Goal: Download file/media

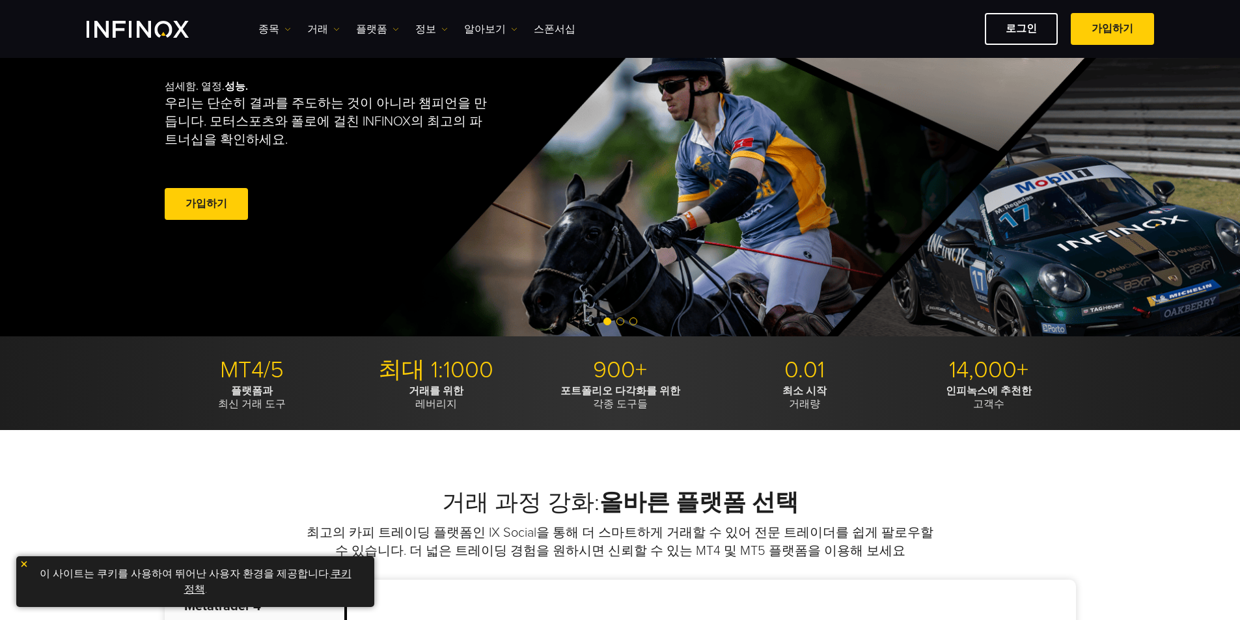
scroll to position [130, 0]
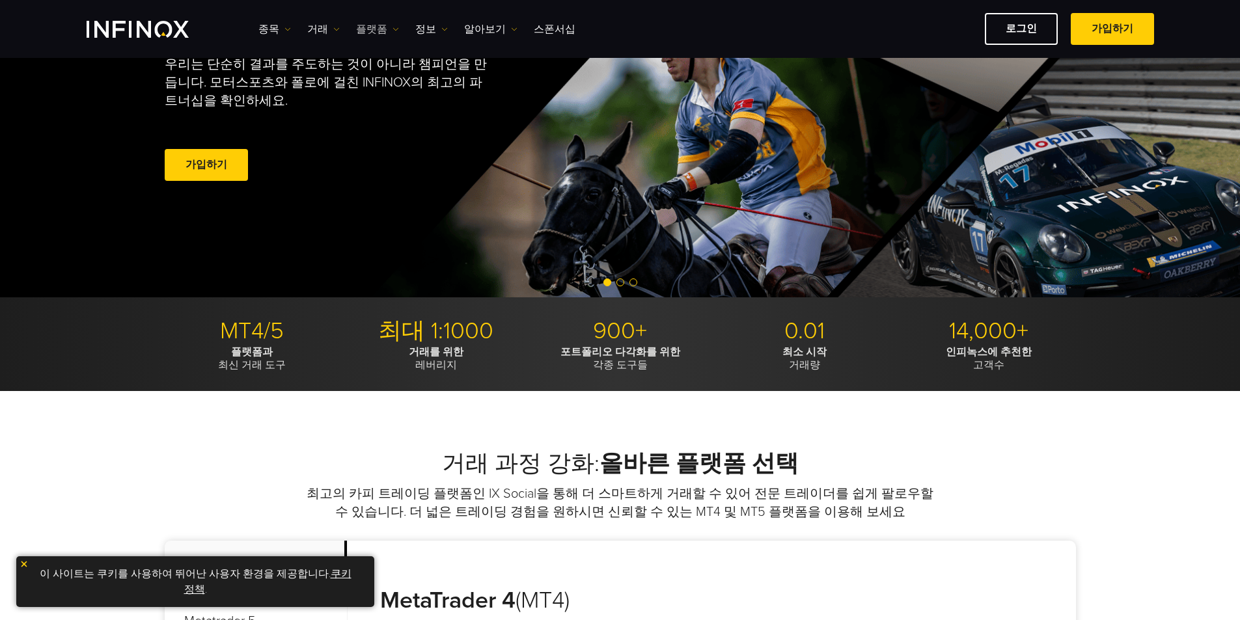
click at [359, 25] on link "플랫폼" at bounding box center [377, 29] width 43 height 16
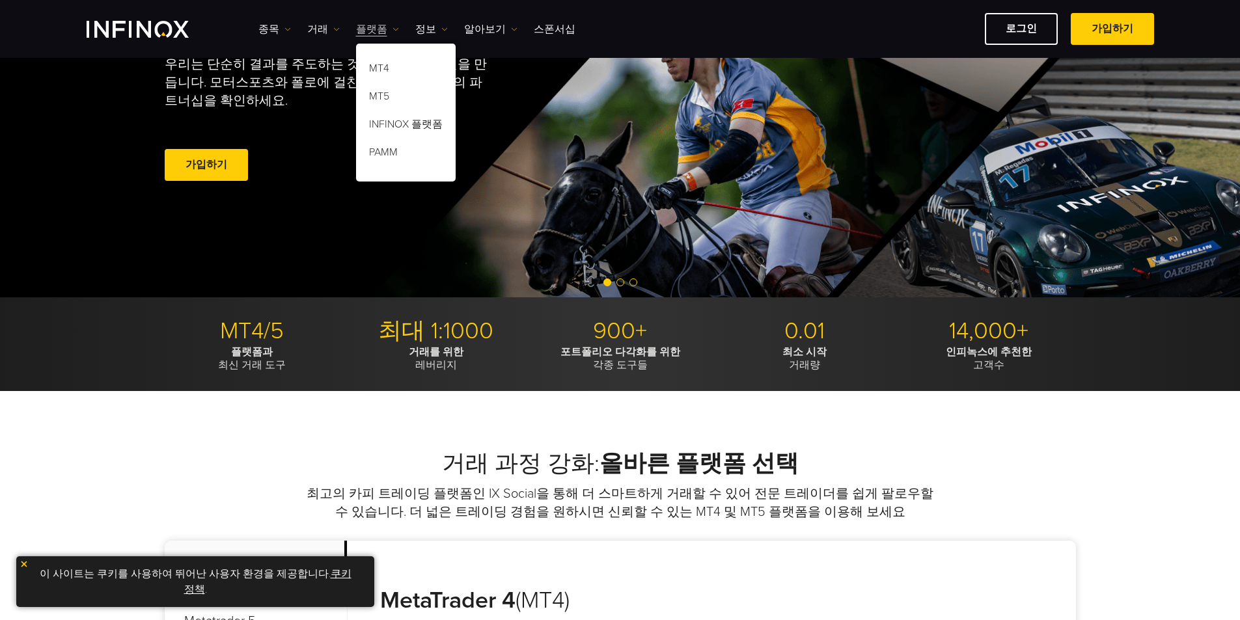
scroll to position [0, 0]
click at [384, 92] on link "MT5" at bounding box center [406, 99] width 100 height 28
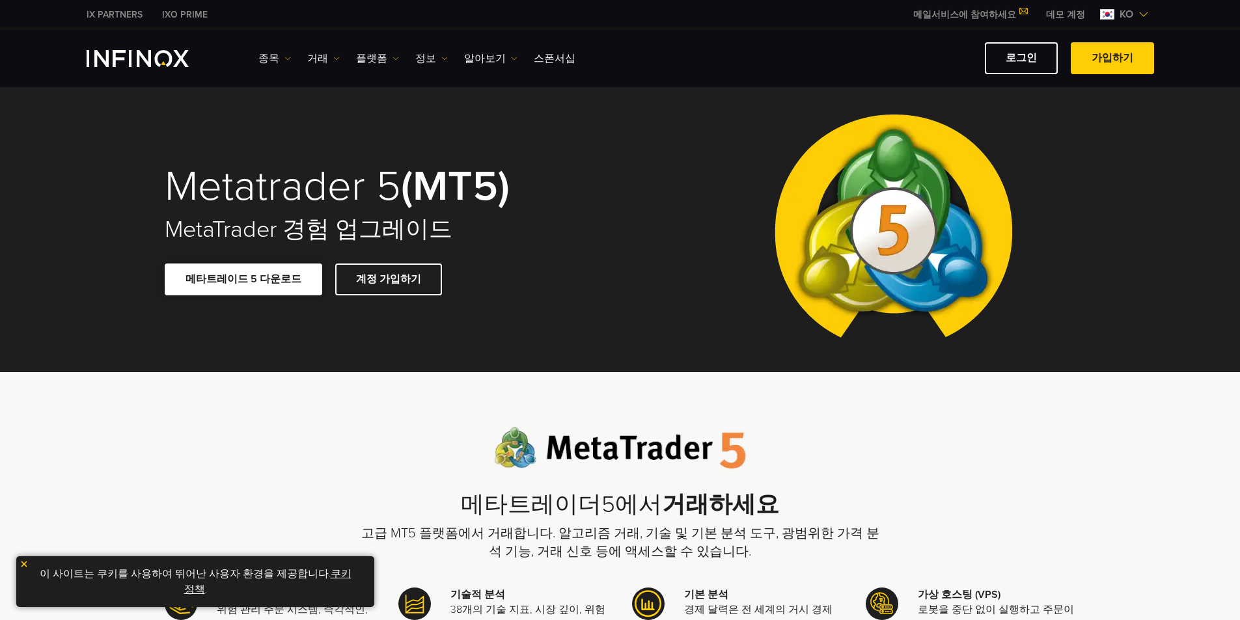
click at [243, 279] on span at bounding box center [243, 279] width 0 height 0
click at [238, 282] on link "메타트레이드 5 다운로드" at bounding box center [243, 280] width 157 height 32
